Goal: Transaction & Acquisition: Purchase product/service

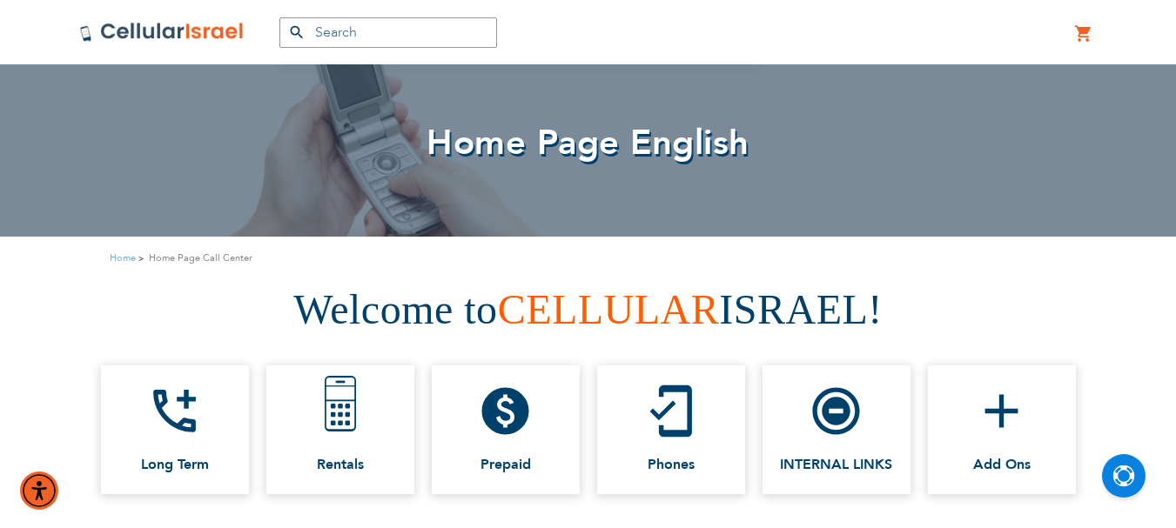
scroll to position [87, 0]
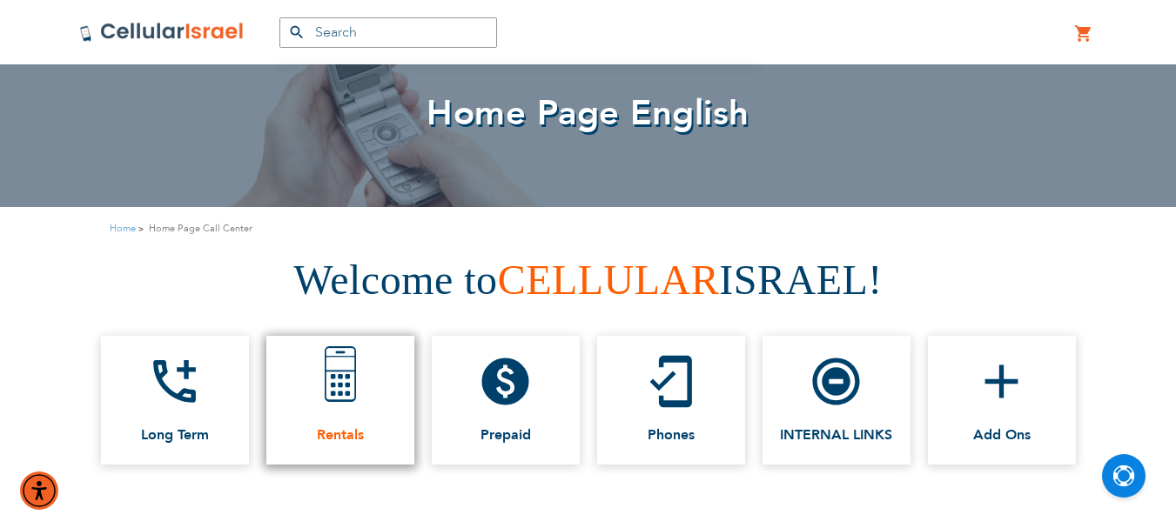
click at [353, 388] on img at bounding box center [340, 373] width 74 height 74
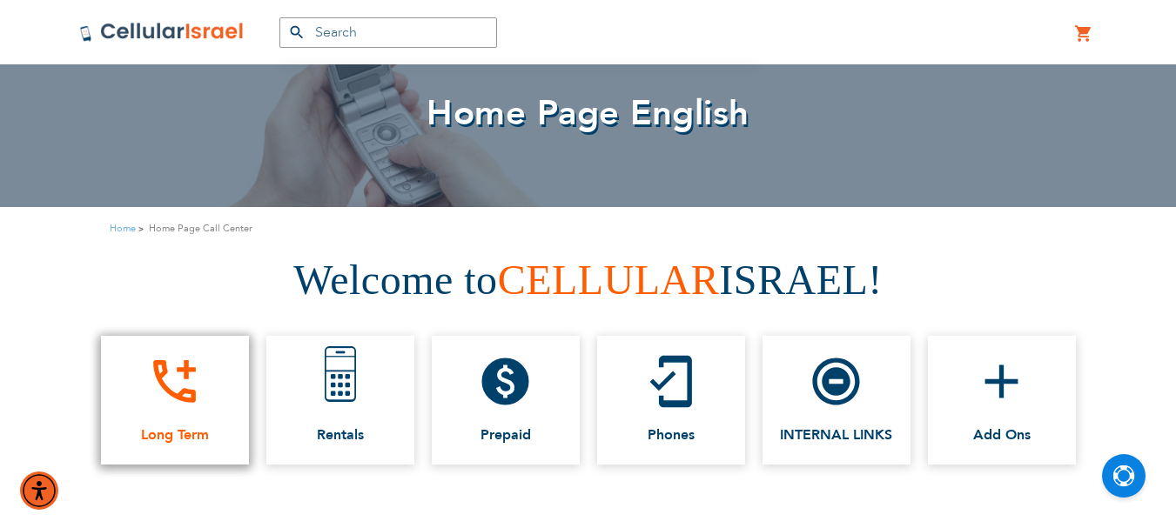
click at [185, 393] on icon "add_ic_call" at bounding box center [174, 381] width 57 height 57
